Goal: Task Accomplishment & Management: Manage account settings

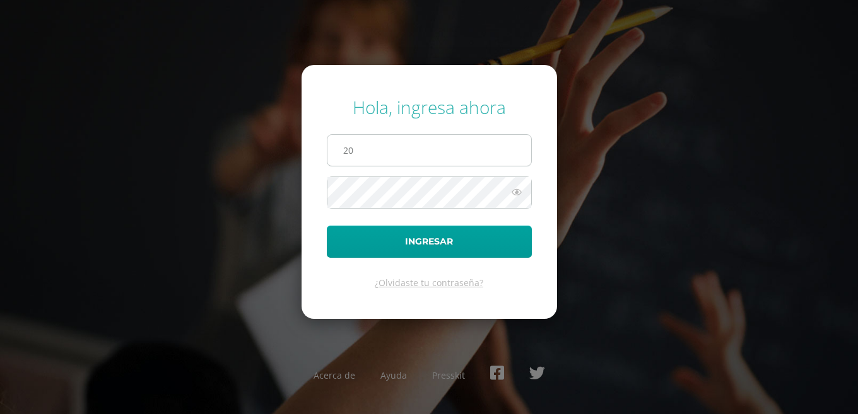
type input "20190223@liceoguatemala.edu.gt"
click at [327, 226] on button "Ingresar" at bounding box center [429, 242] width 205 height 32
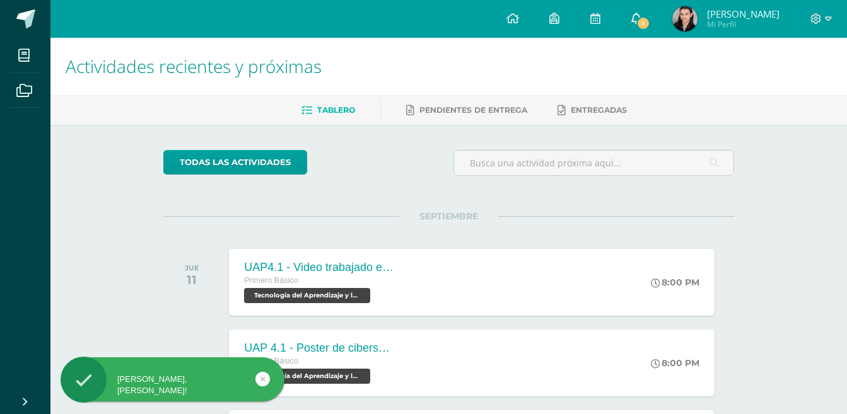
click at [650, 19] on span "1" at bounding box center [643, 23] width 14 height 14
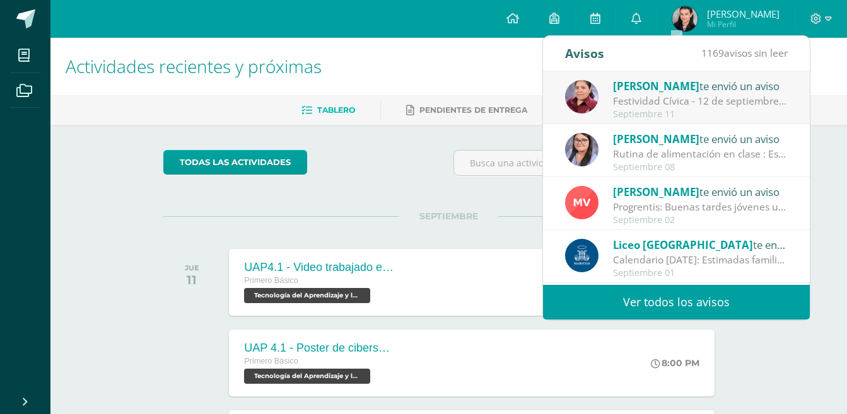
click at [669, 100] on div "Festividad Cívica - 12 de septiembre: Buen día estimadas familias. Comparto inf…" at bounding box center [700, 101] width 175 height 15
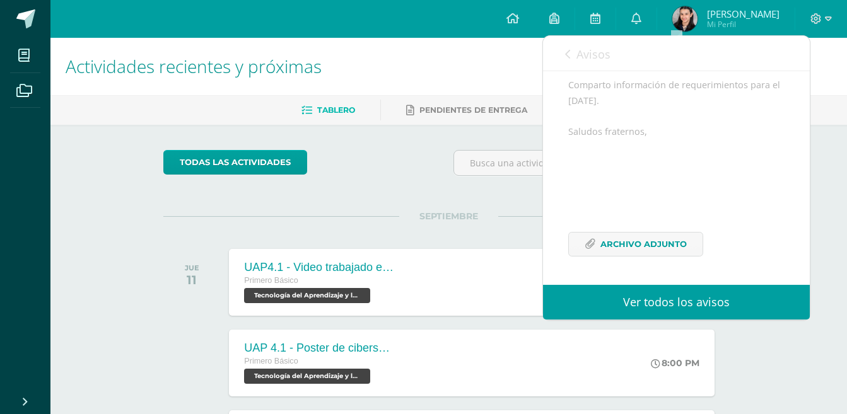
scroll to position [168, 0]
click at [660, 252] on span "Archivo Adjunto" at bounding box center [643, 244] width 86 height 23
click at [641, 18] on icon at bounding box center [636, 18] width 10 height 11
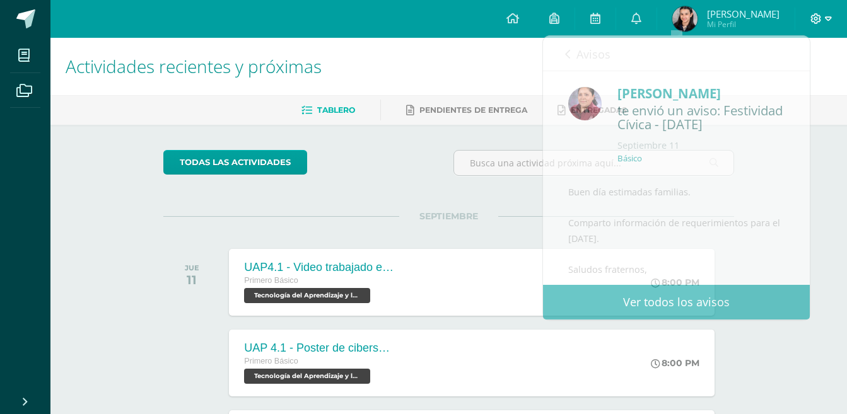
click at [829, 17] on icon at bounding box center [828, 18] width 7 height 11
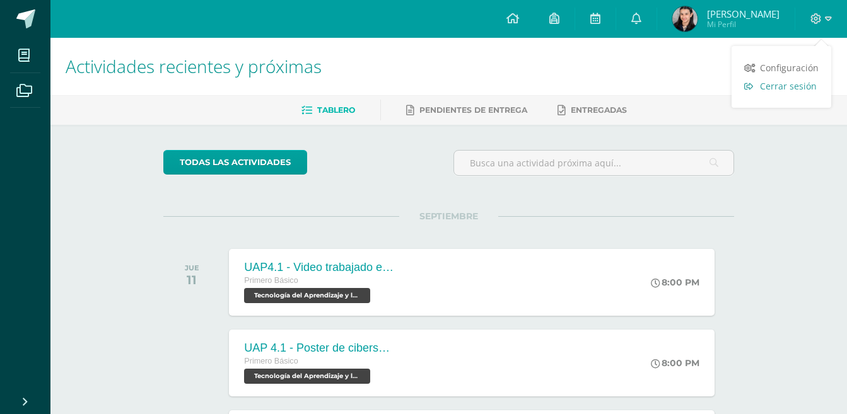
click at [798, 87] on span "Cerrar sesión" at bounding box center [788, 86] width 57 height 12
